Goal: Task Accomplishment & Management: Complete application form

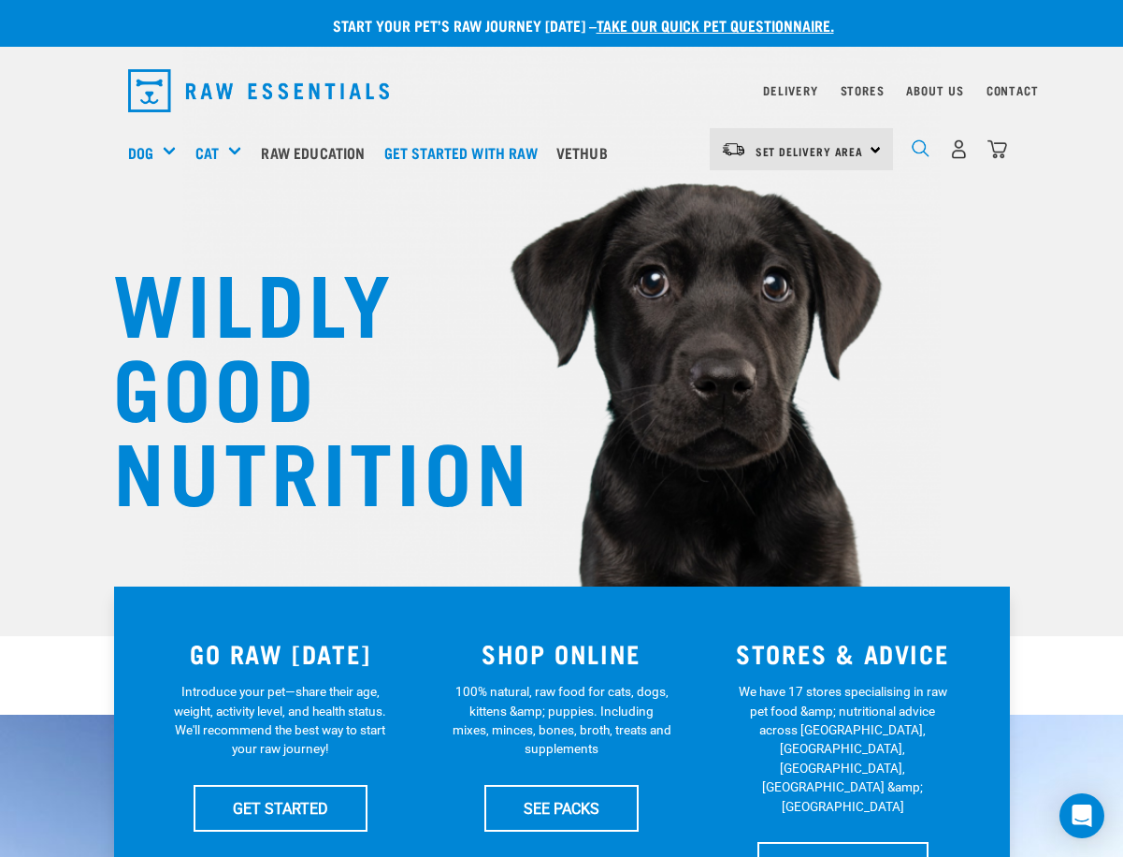
click at [929, 139] on img "dropdown navigation" at bounding box center [921, 148] width 18 height 18
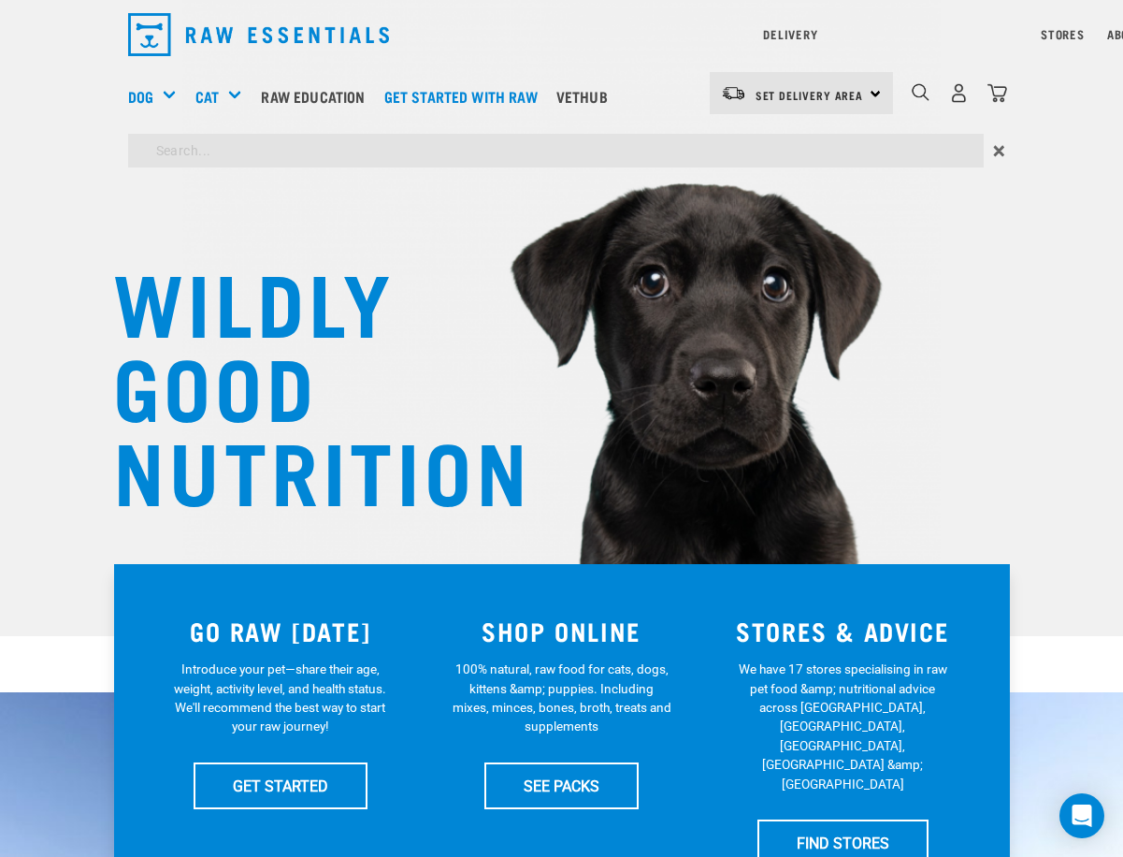
type input "venison"
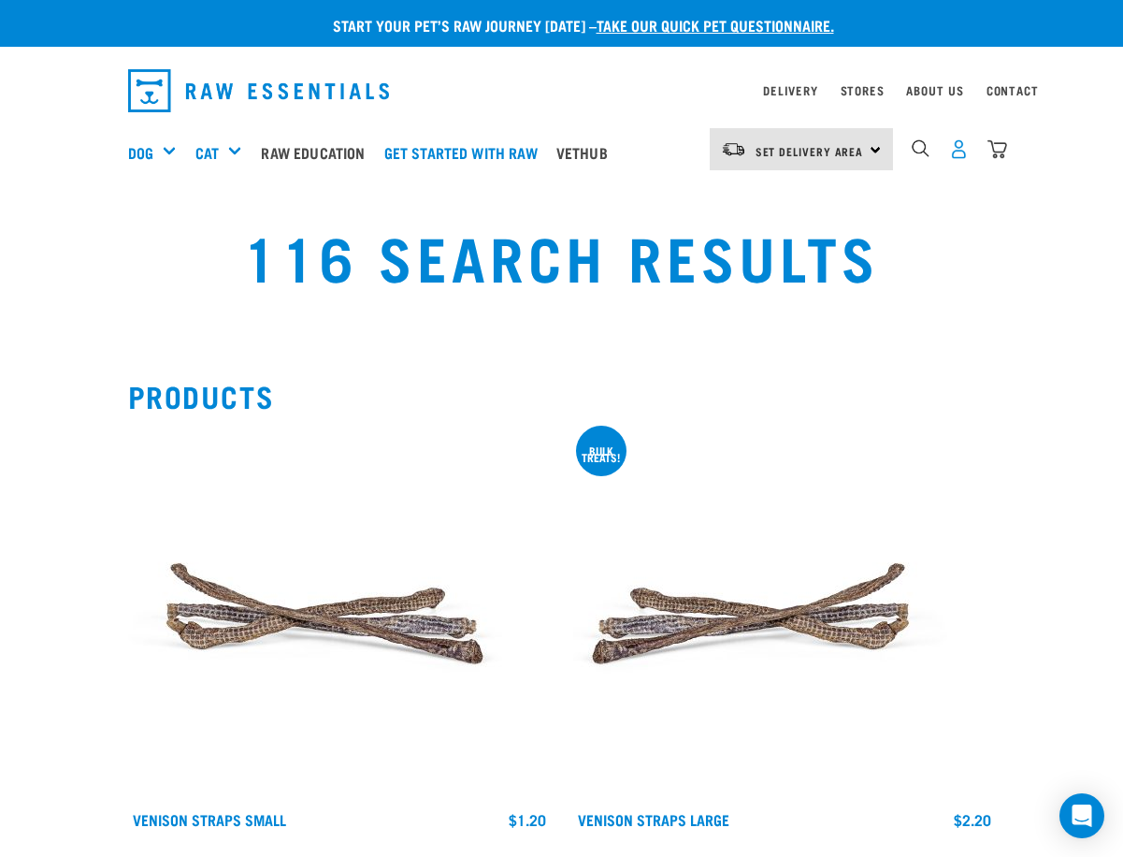
click at [969, 147] on img "dropdown navigation" at bounding box center [959, 149] width 20 height 20
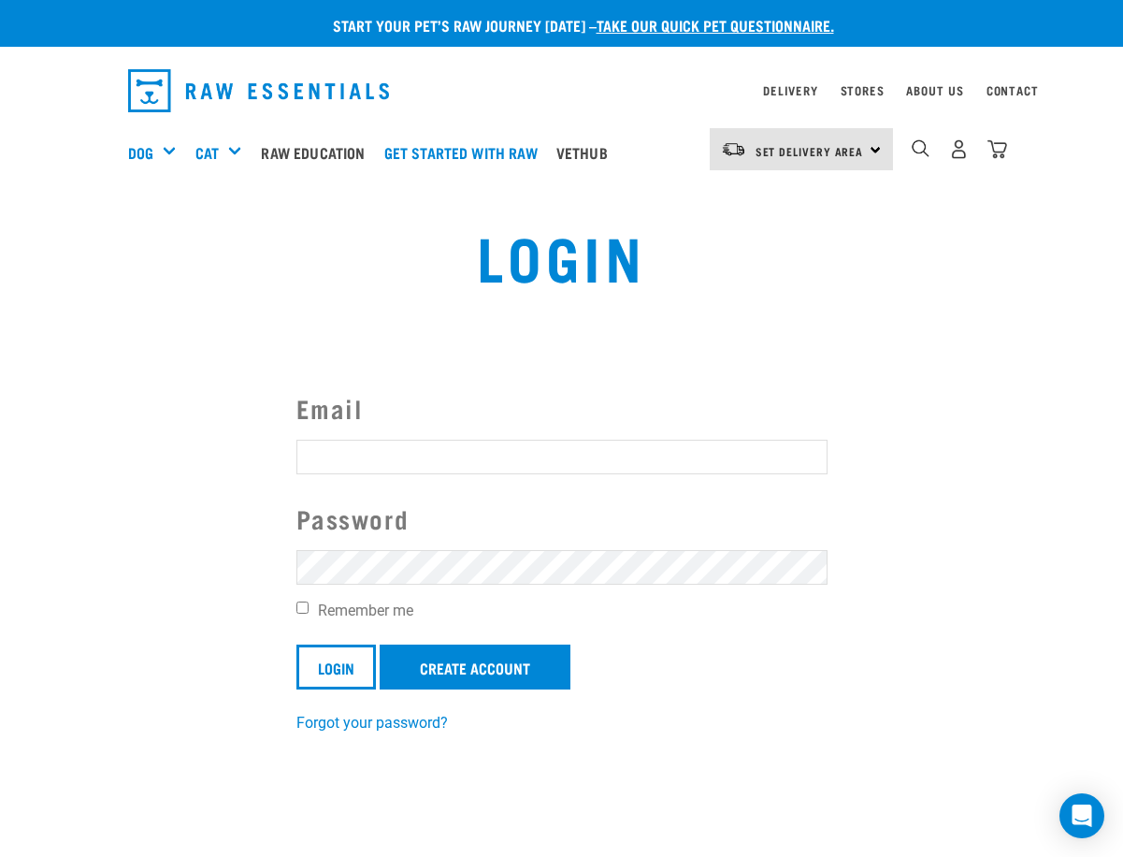
scroll to position [187, 0]
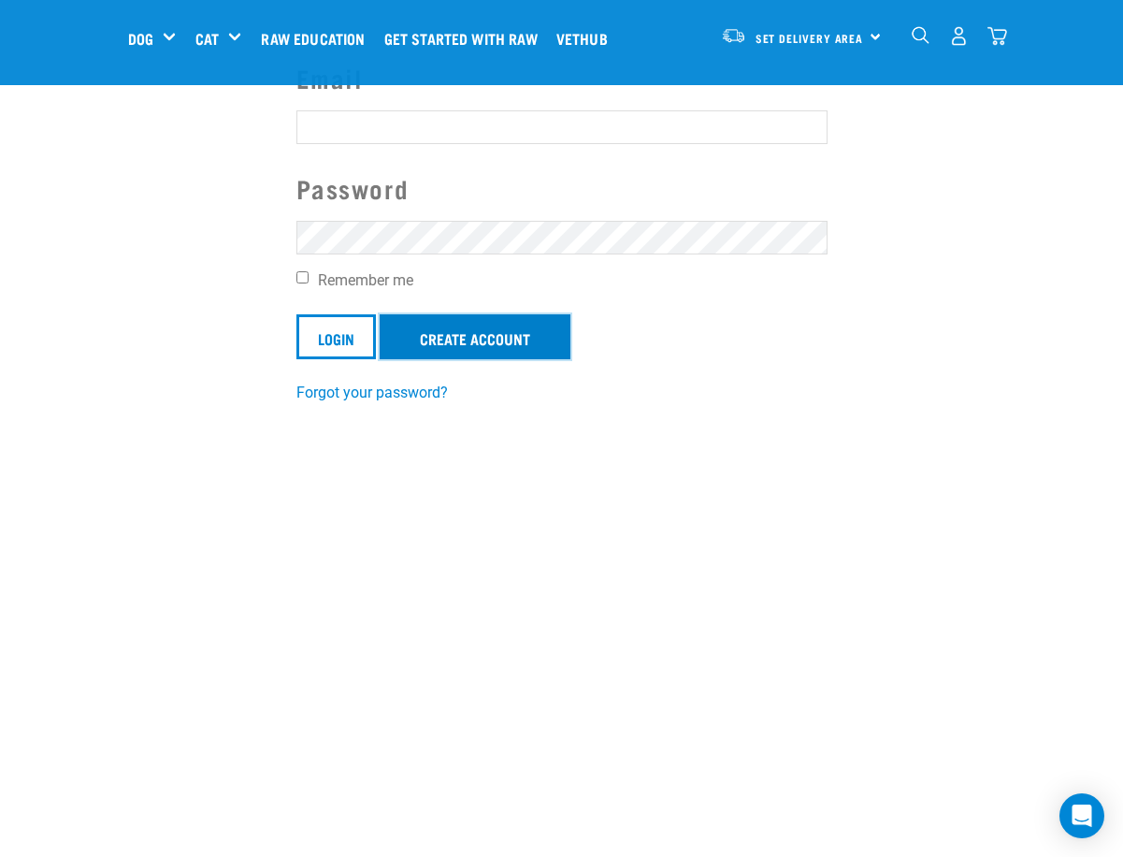
click at [477, 357] on link "Create Account" at bounding box center [475, 336] width 191 height 45
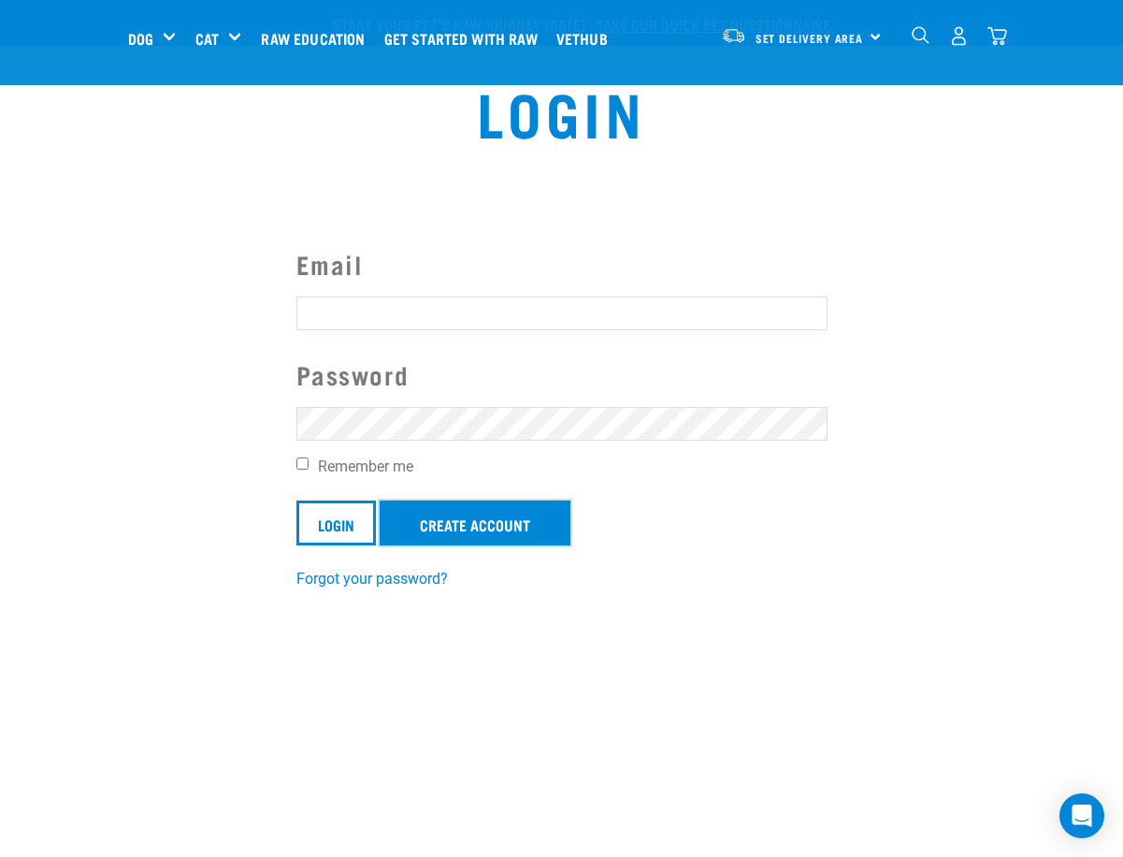
scroll to position [0, 0]
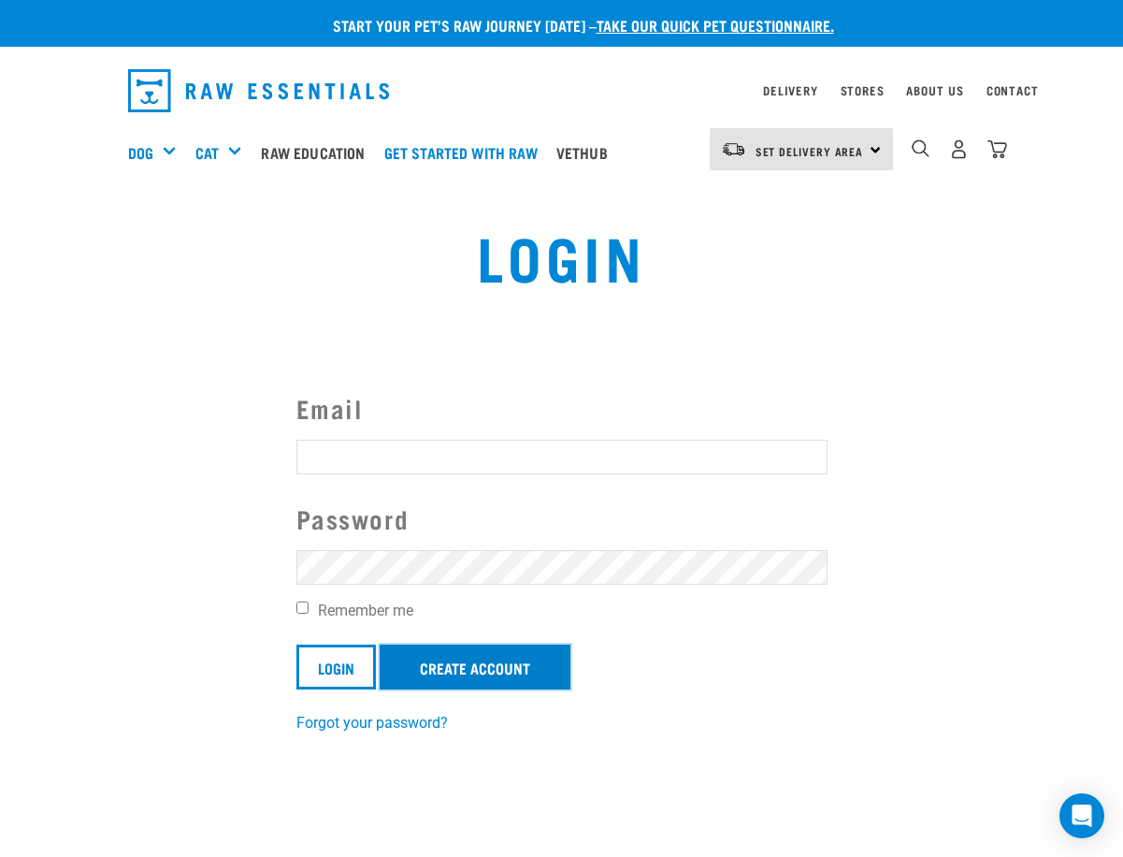
click at [461, 659] on link "Create Account" at bounding box center [475, 666] width 191 height 45
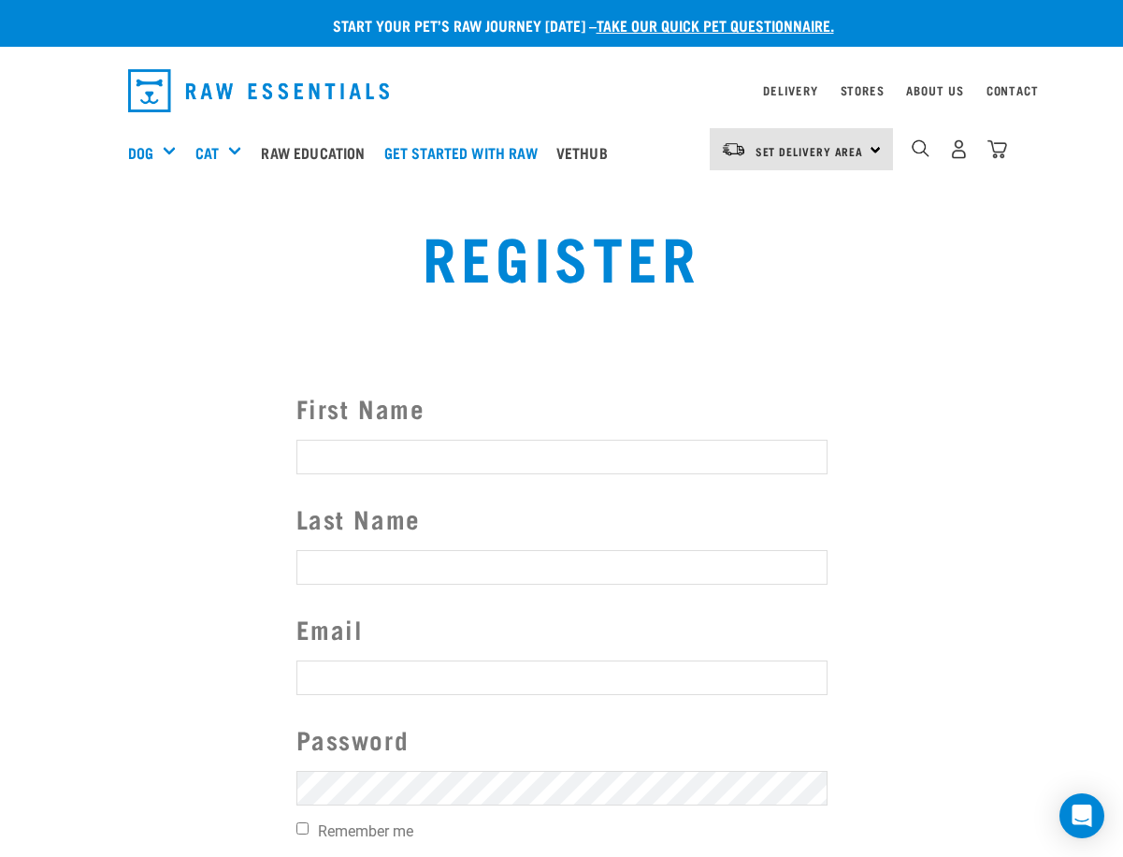
click at [382, 466] on form "First Name Last Name Email Password Remember me Register" at bounding box center [561, 649] width 531 height 521
click at [391, 454] on input "First Name" at bounding box center [561, 456] width 531 height 34
type input "Angela"
click at [442, 550] on input "Last Name" at bounding box center [561, 567] width 531 height 34
type input "Zhou"
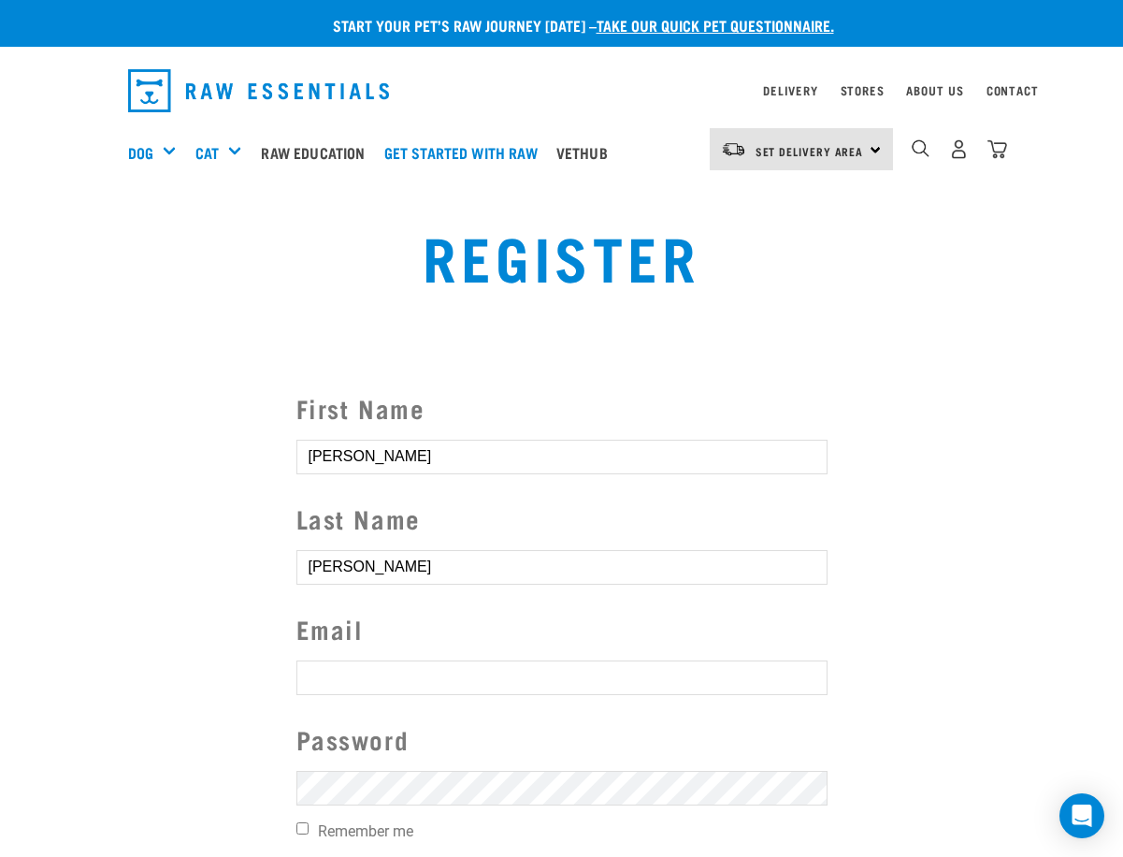
click at [399, 680] on input "text" at bounding box center [561, 677] width 531 height 34
type input "zxw_angela@hotmail.com"
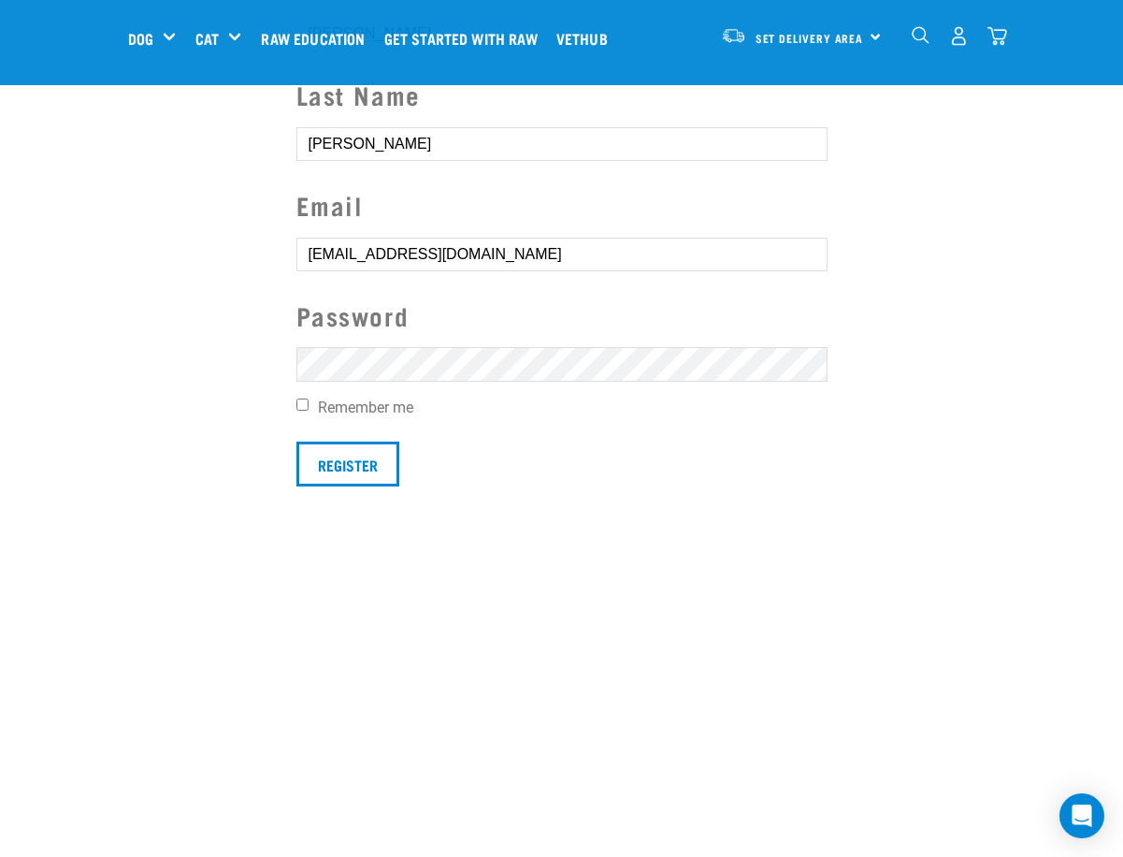
scroll to position [187, 0]
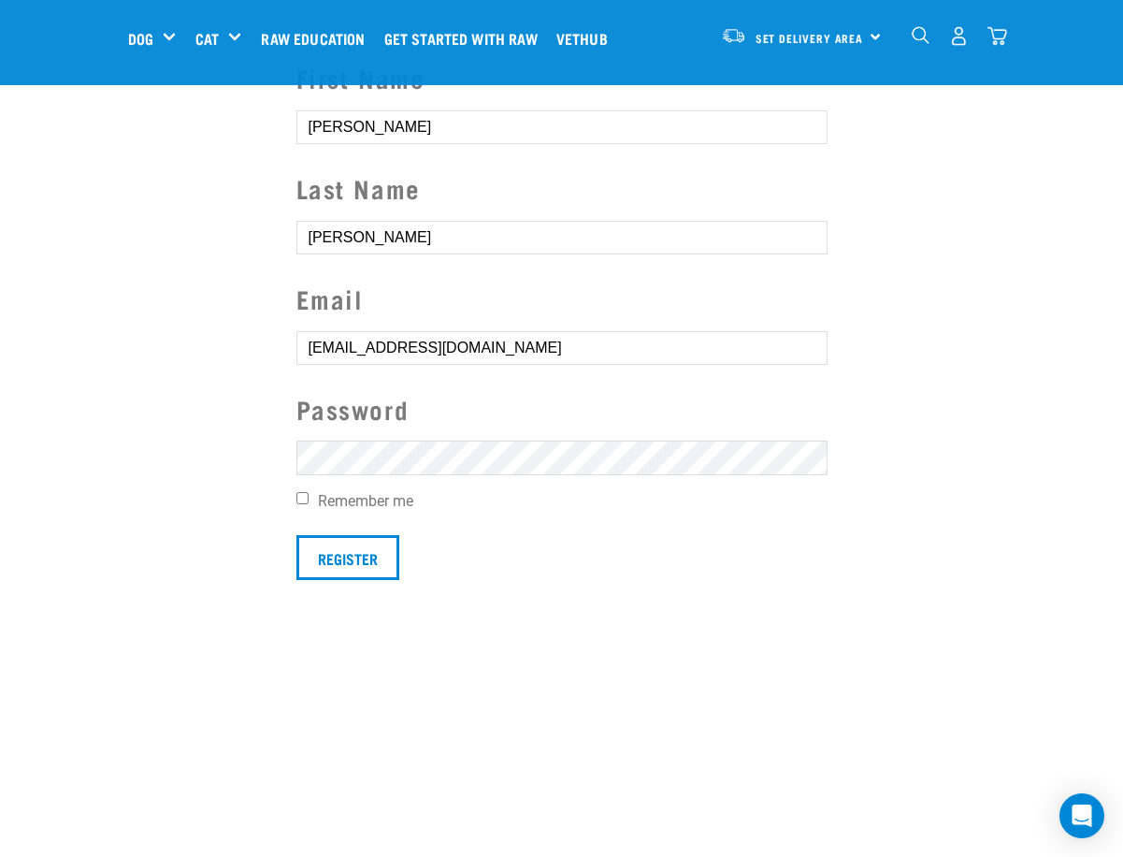
click at [299, 497] on input "Remember me" at bounding box center [302, 498] width 12 height 12
checkbox input "true"
click at [348, 559] on input "Register" at bounding box center [347, 557] width 103 height 45
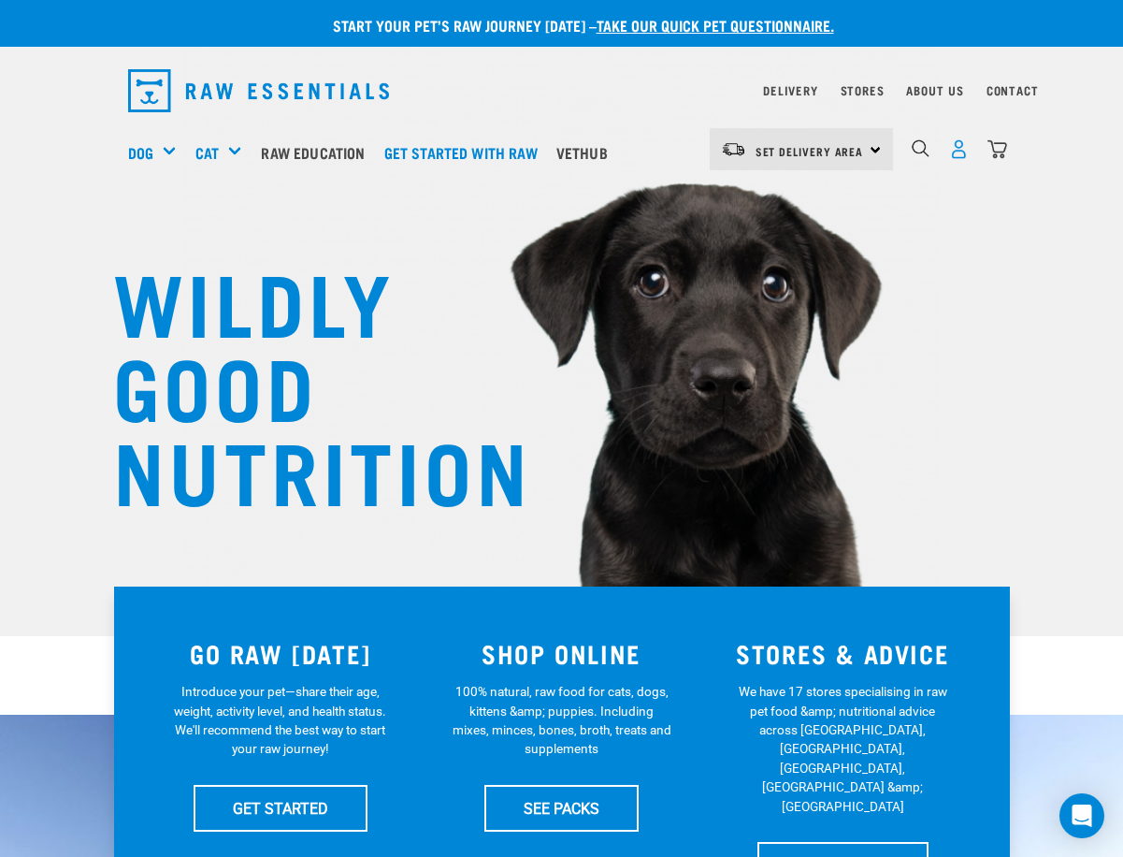
click at [969, 139] on img "dropdown navigation" at bounding box center [959, 149] width 20 height 20
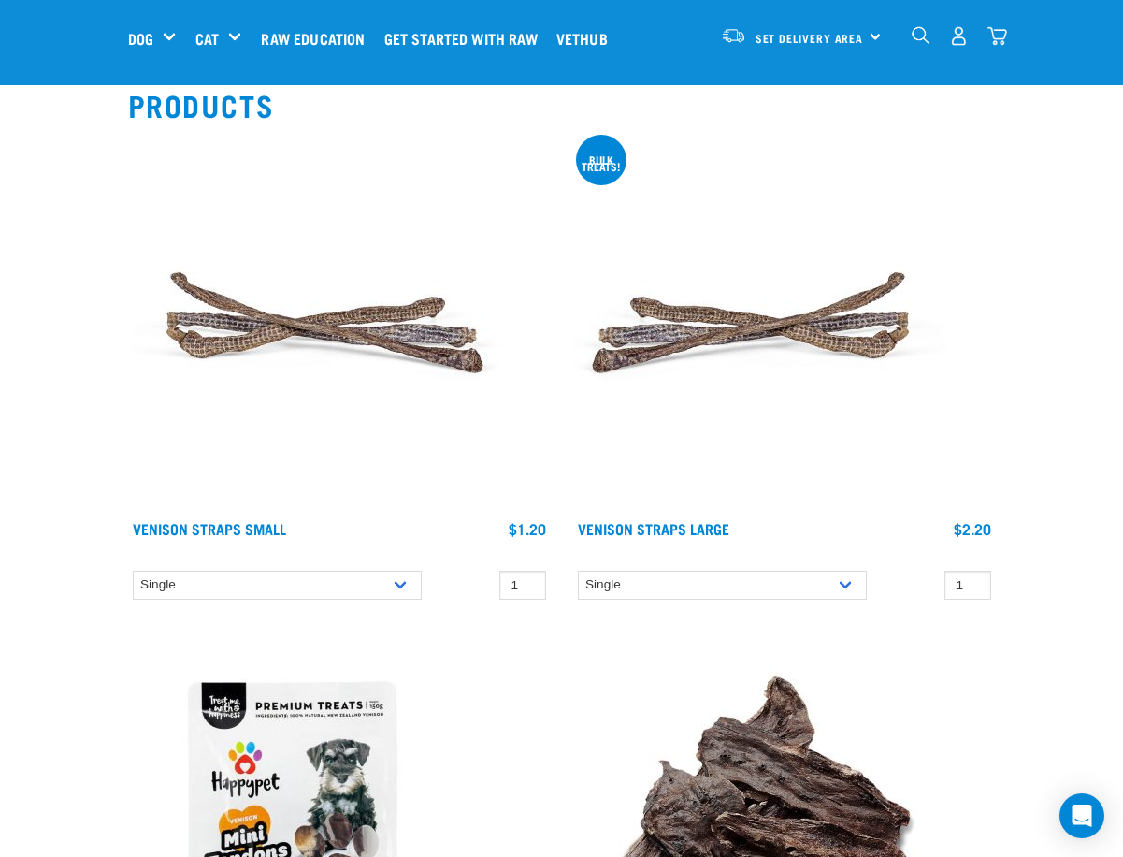
scroll to position [281, 0]
